Goal: Transaction & Acquisition: Purchase product/service

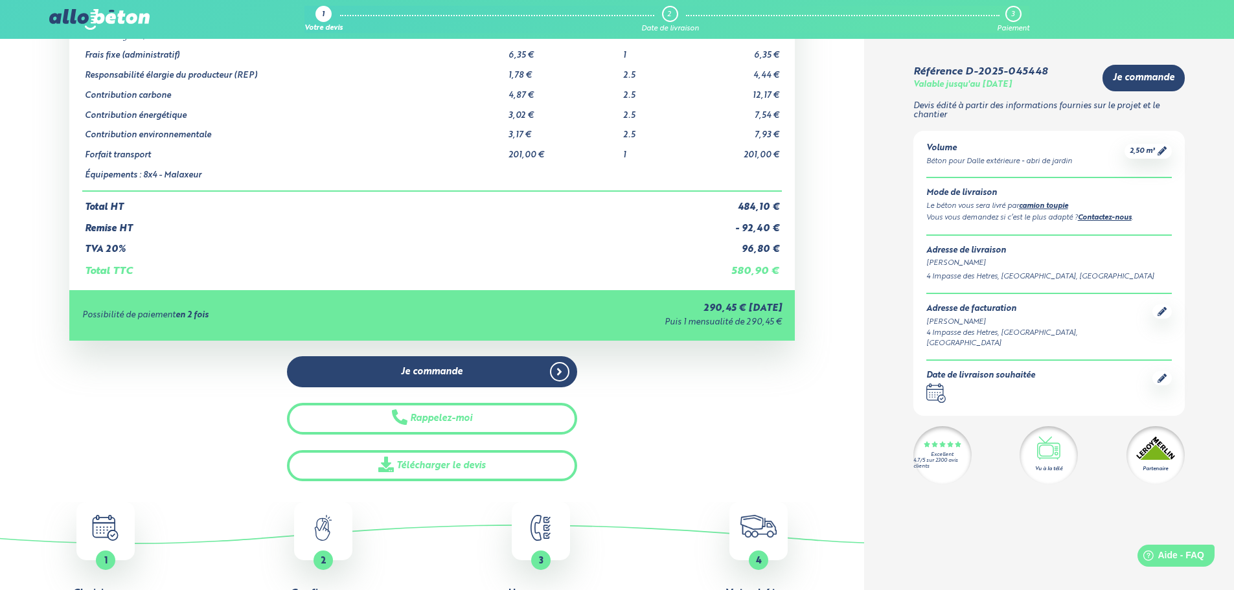
scroll to position [194, 0]
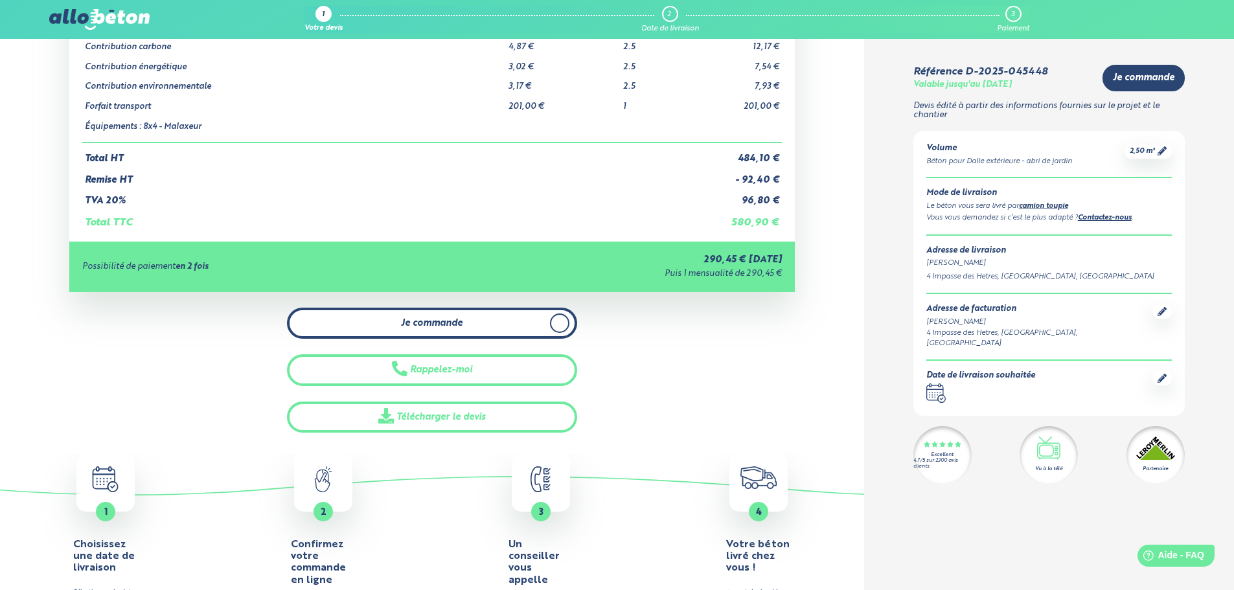
click at [498, 320] on link "Je commande" at bounding box center [432, 324] width 290 height 32
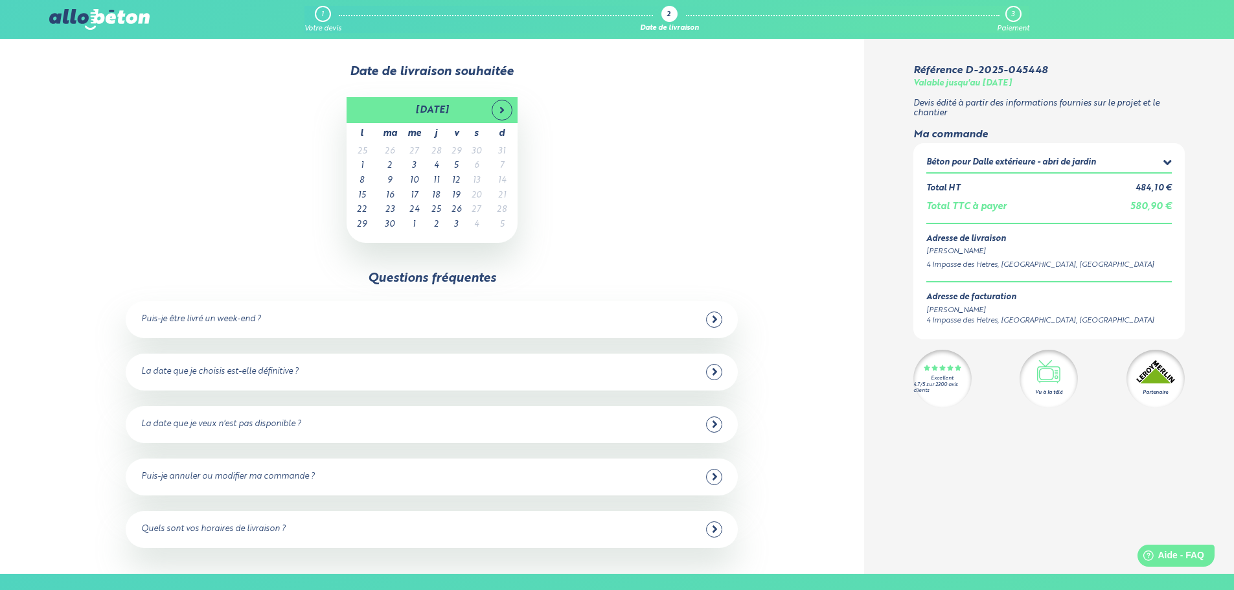
click at [429, 109] on th "septembre 2025" at bounding box center [432, 110] width 109 height 26
click at [481, 175] on span "août" at bounding box center [477, 178] width 34 height 35
click at [492, 120] on th at bounding box center [494, 110] width 31 height 26
click at [376, 116] on span at bounding box center [369, 110] width 21 height 21
click at [370, 212] on span "sept." at bounding box center [376, 213] width 34 height 35
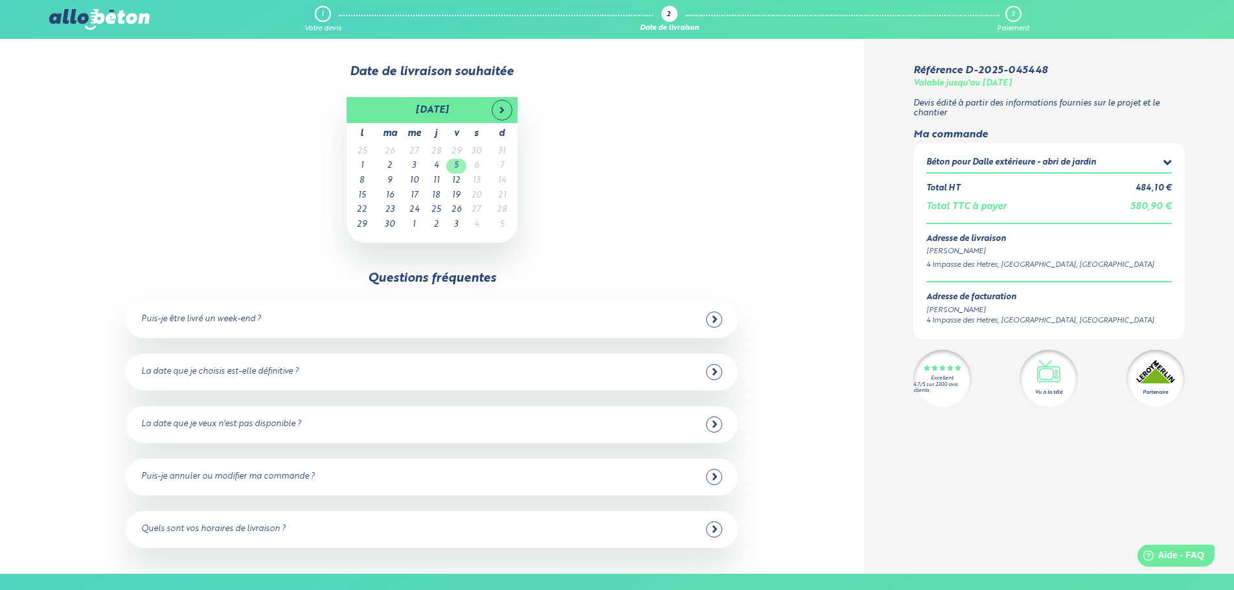
click at [458, 166] on td "5" at bounding box center [456, 166] width 20 height 15
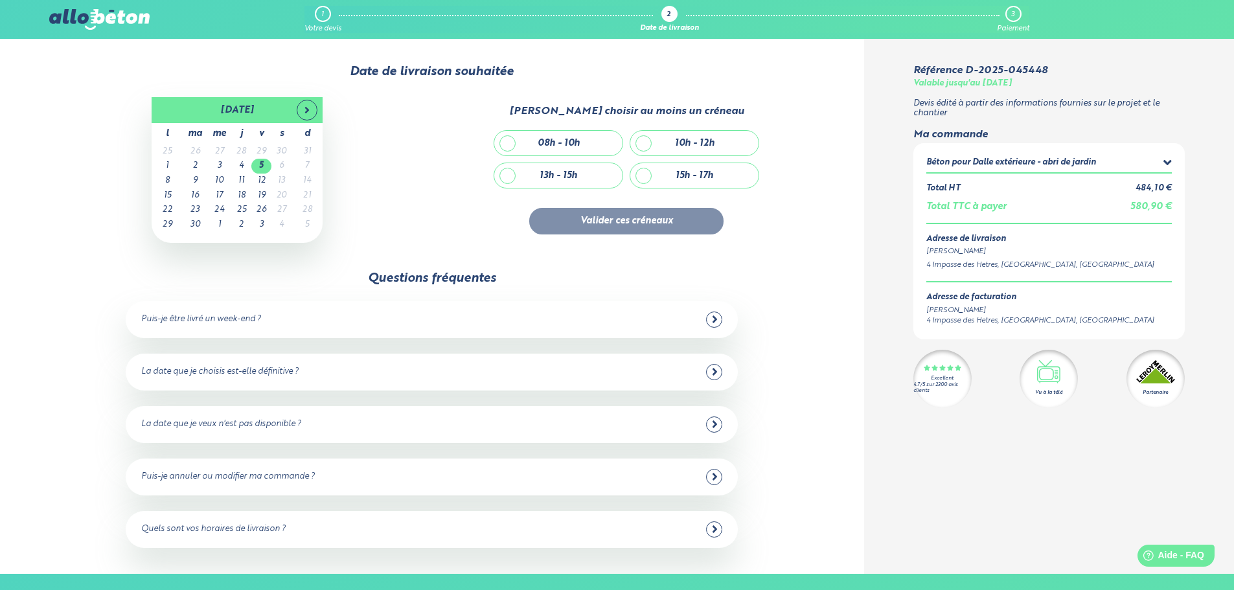
click at [506, 177] on div "13h - 15h" at bounding box center [558, 175] width 128 height 25
checkbox input "true"
click at [631, 219] on button "Valider ces créneaux" at bounding box center [626, 221] width 194 height 27
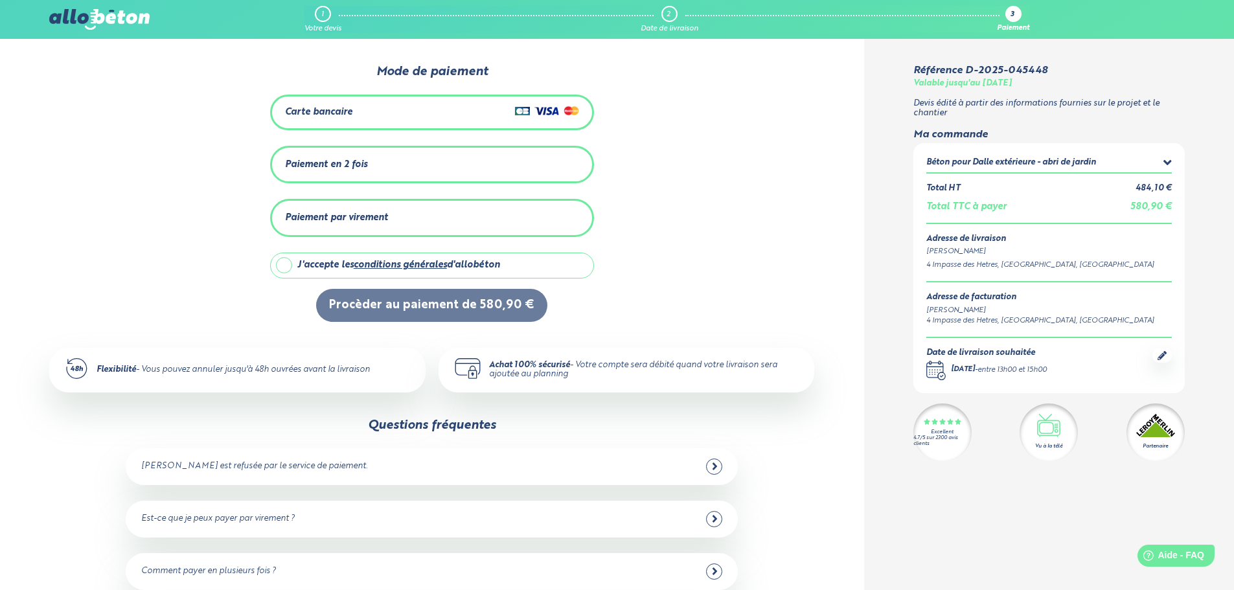
click at [391, 163] on div "Paiement en 2 fois" at bounding box center [432, 164] width 294 height 21
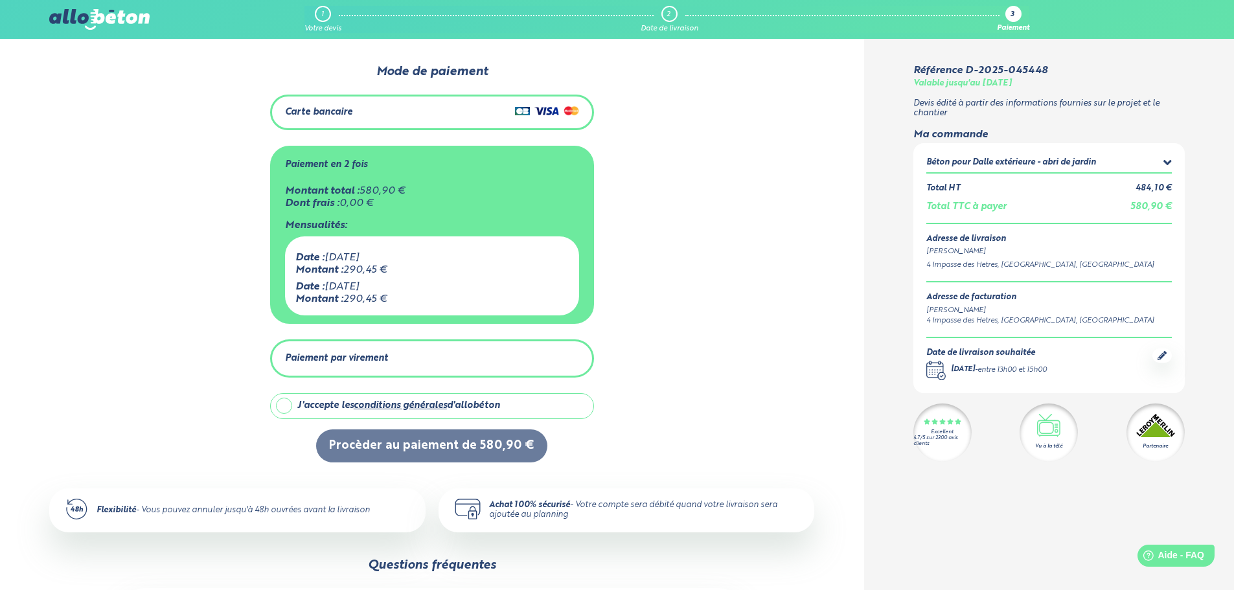
click at [369, 164] on div "Paiement en 2 fois" at bounding box center [432, 164] width 294 height 21
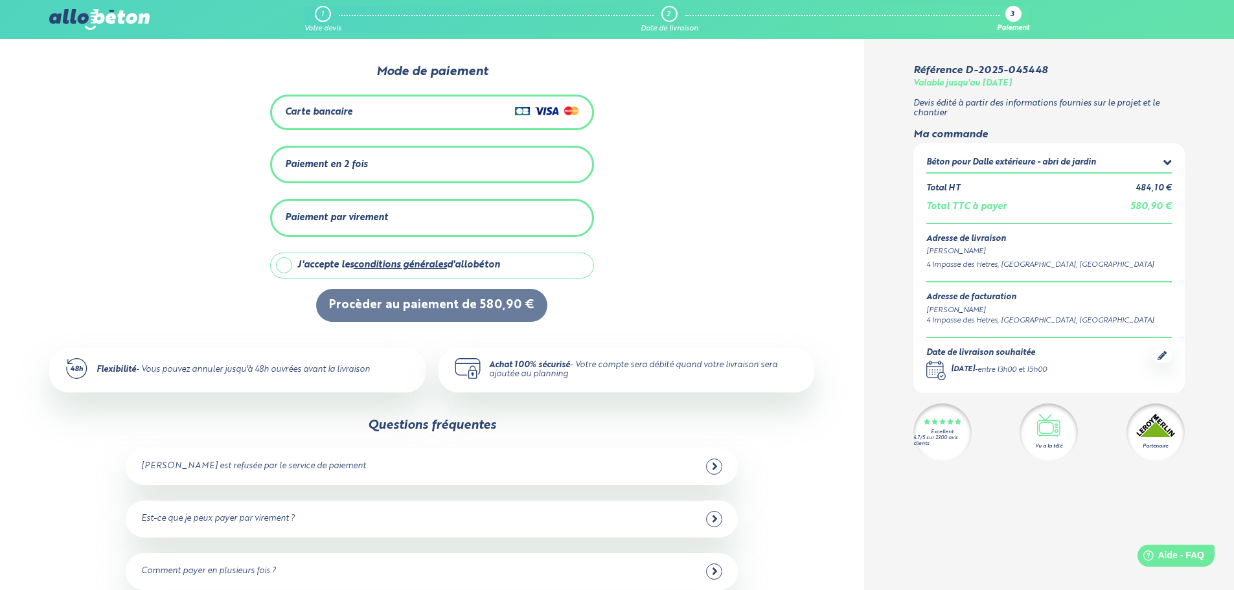
click at [368, 113] on div "Carte bancaire" at bounding box center [432, 112] width 294 height 19
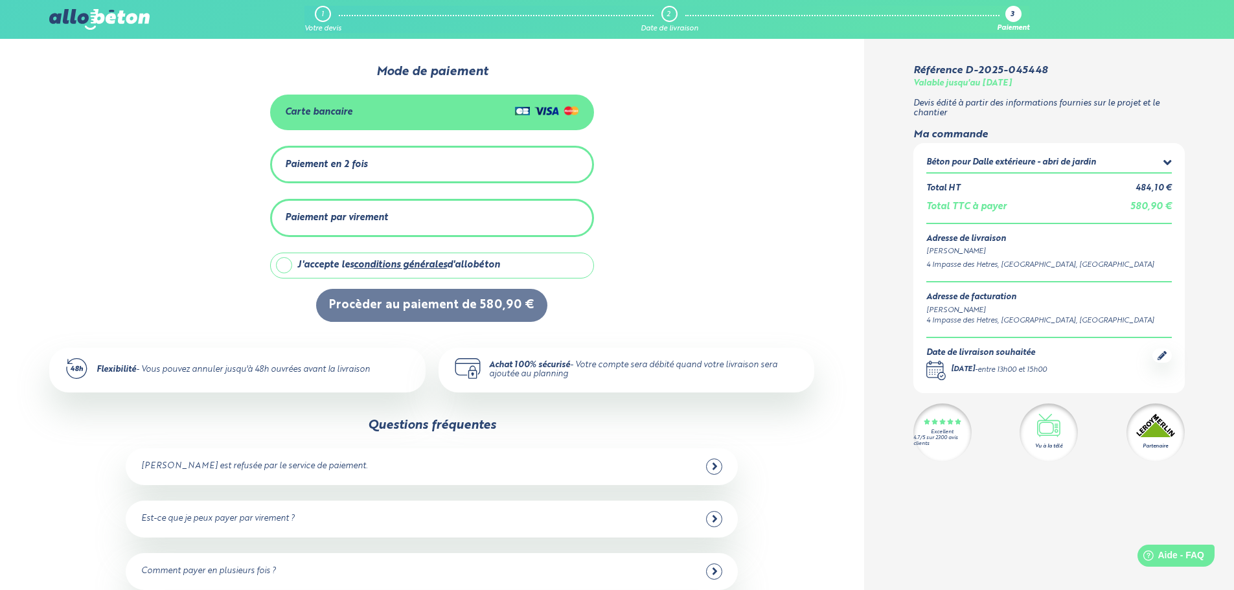
click at [287, 260] on label "J'accepte les conditions générales d'allobéton" at bounding box center [432, 266] width 324 height 26
checkbox input "true"
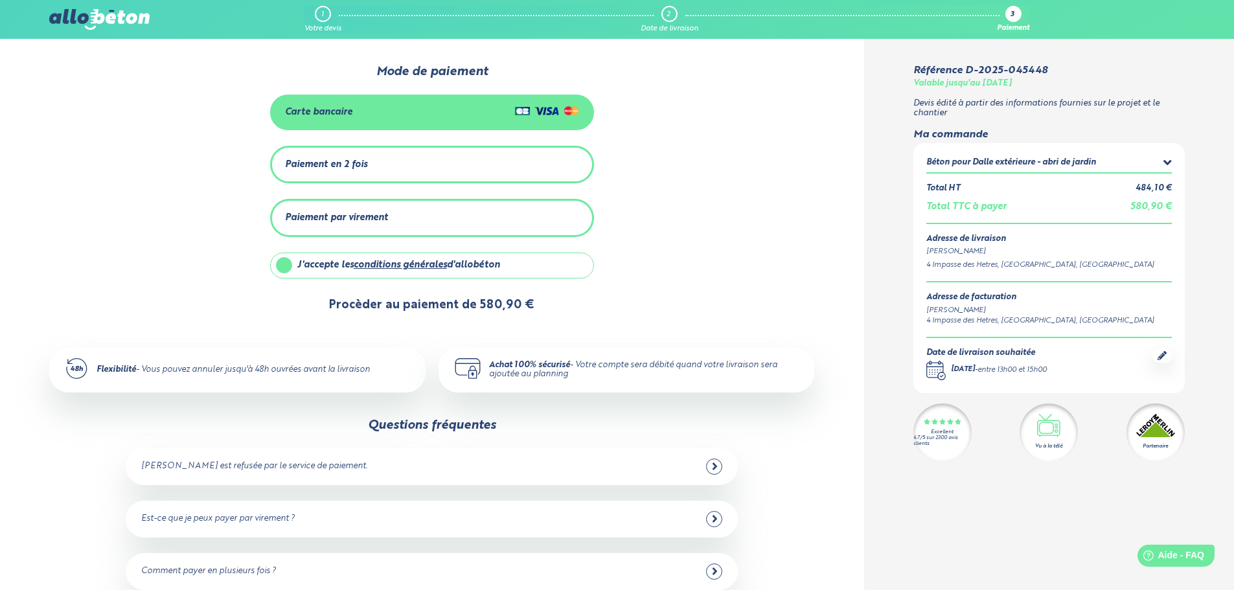
click at [431, 303] on button "Procèder au paiement de 580,90 €" at bounding box center [431, 305] width 231 height 33
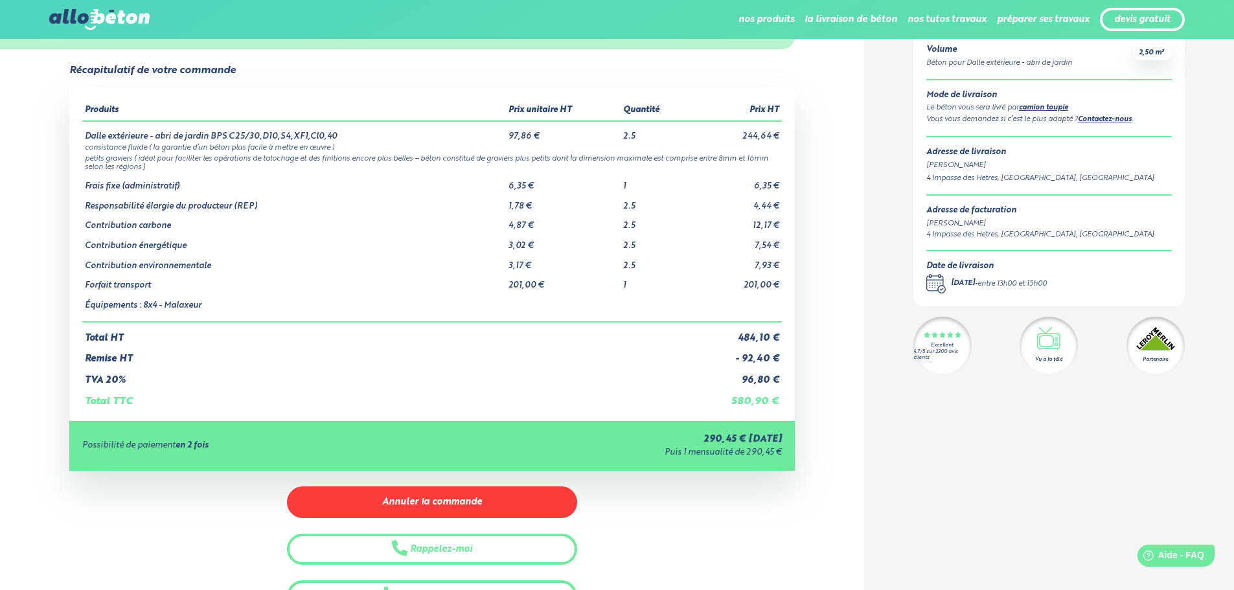
scroll to position [65, 0]
